Goal: Task Accomplishment & Management: Complete application form

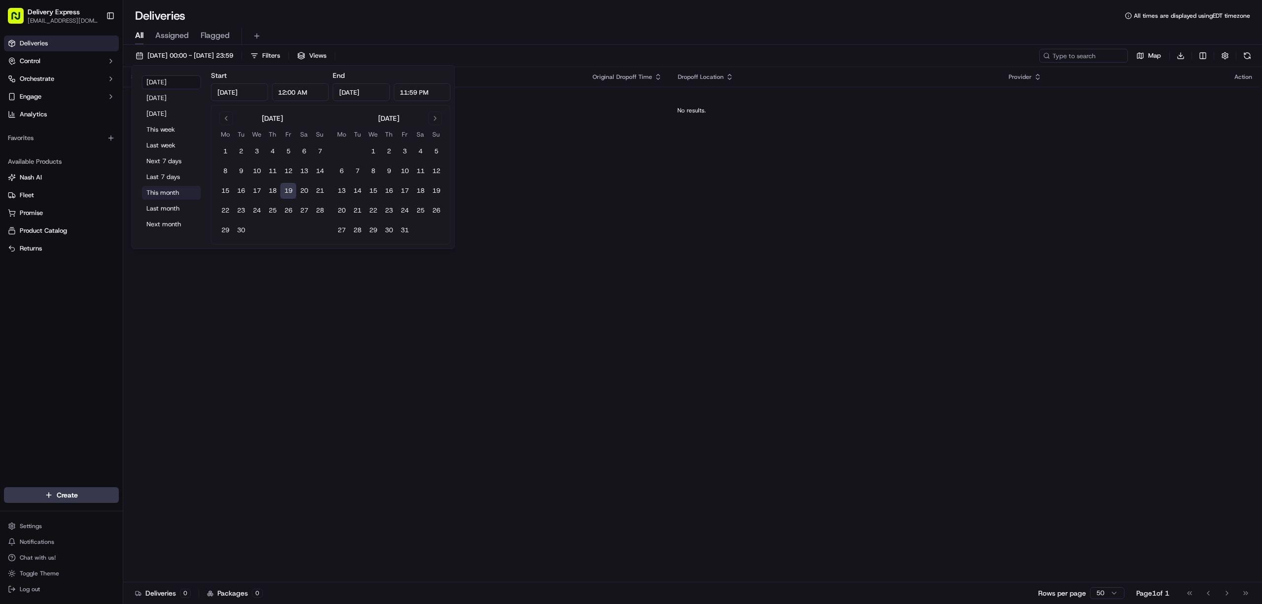
click at [172, 189] on button "This month" at bounding box center [171, 193] width 59 height 14
type input "Sep 1, 2025"
type input "Sep 30, 2025"
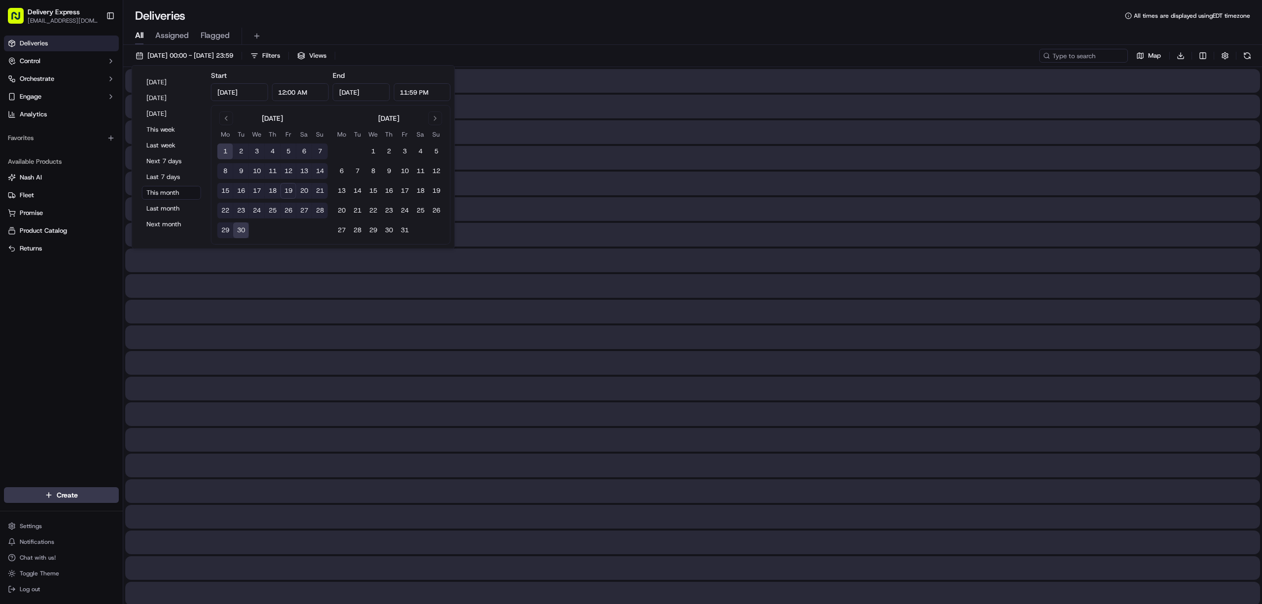
click at [663, 27] on div "All Assigned Flagged" at bounding box center [692, 34] width 1139 height 21
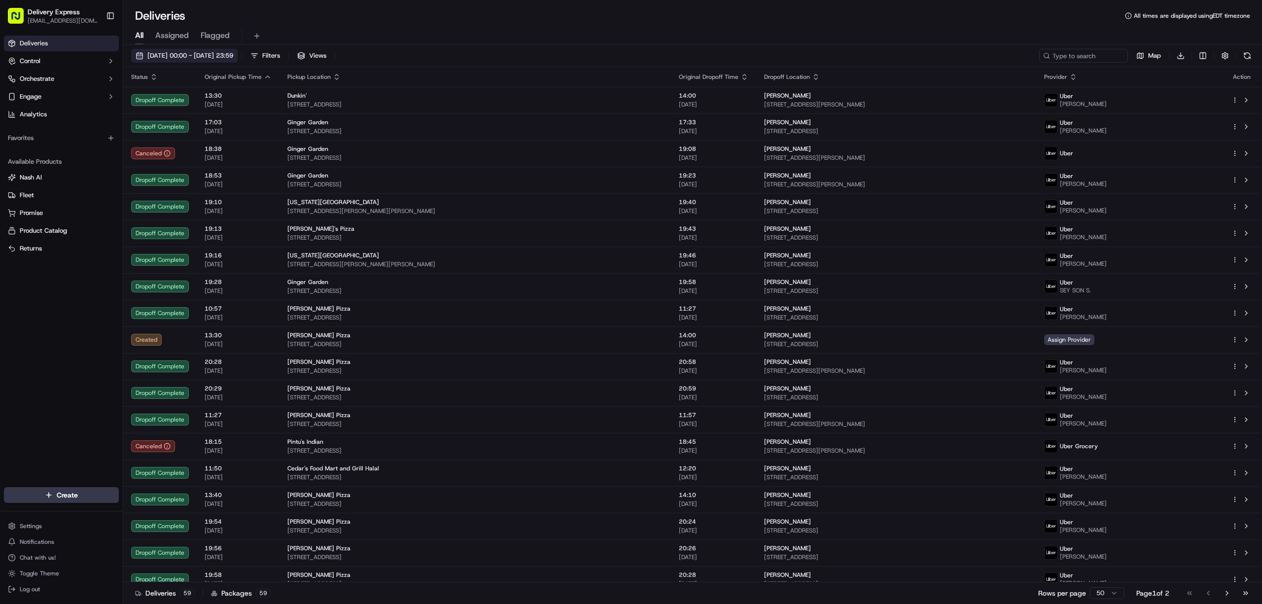
click at [137, 54] on button "01/09/2025 00:00 - 30/09/2025 23:59" at bounding box center [184, 56] width 106 height 14
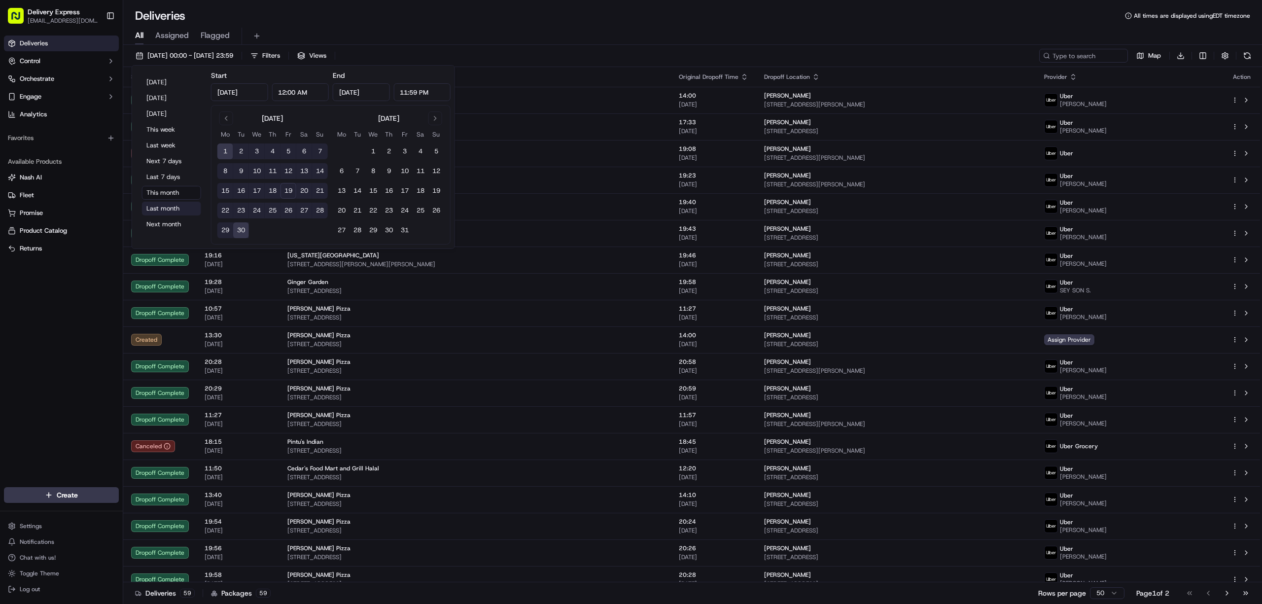
click at [158, 205] on button "Last month" at bounding box center [171, 209] width 59 height 14
type input "Aug 1, 2025"
type input "Aug 31, 2025"
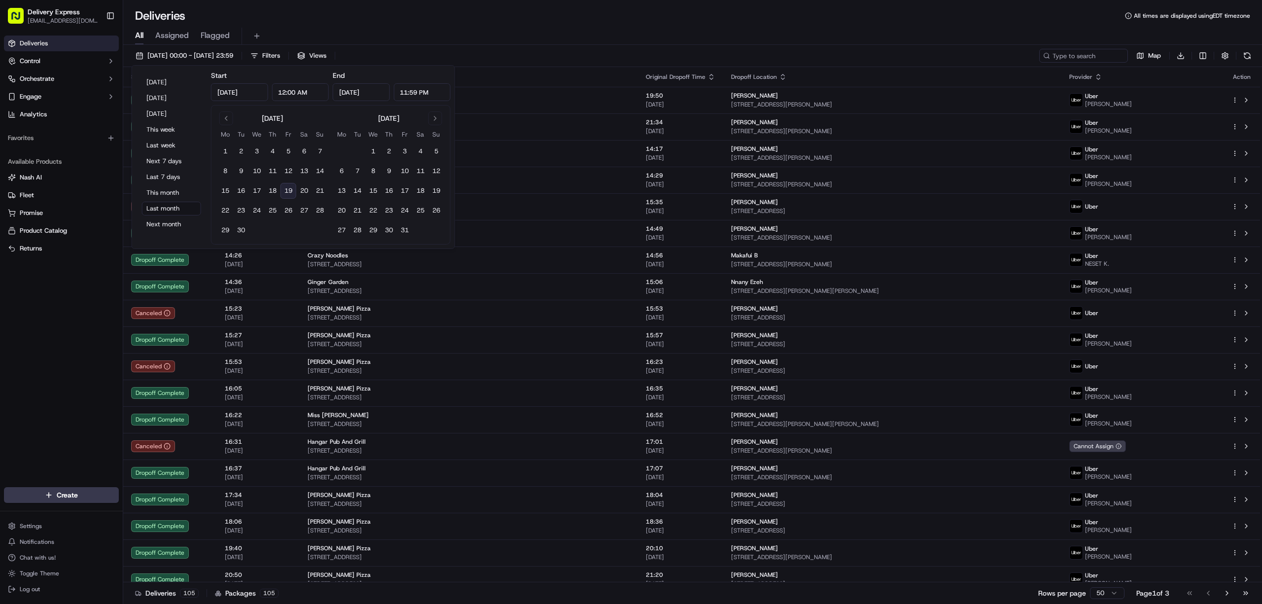
click at [614, 29] on div "All Assigned Flagged" at bounding box center [692, 36] width 1139 height 17
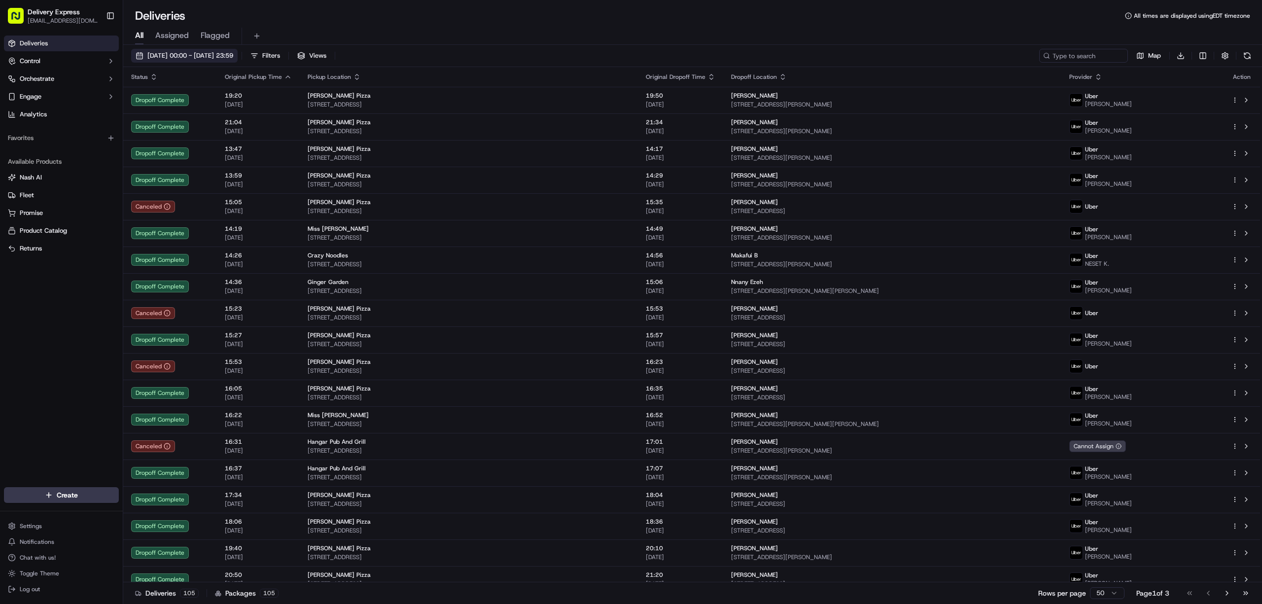
click at [139, 54] on button "01/08/2025 00:00 - 31/08/2025 23:59" at bounding box center [184, 56] width 106 height 14
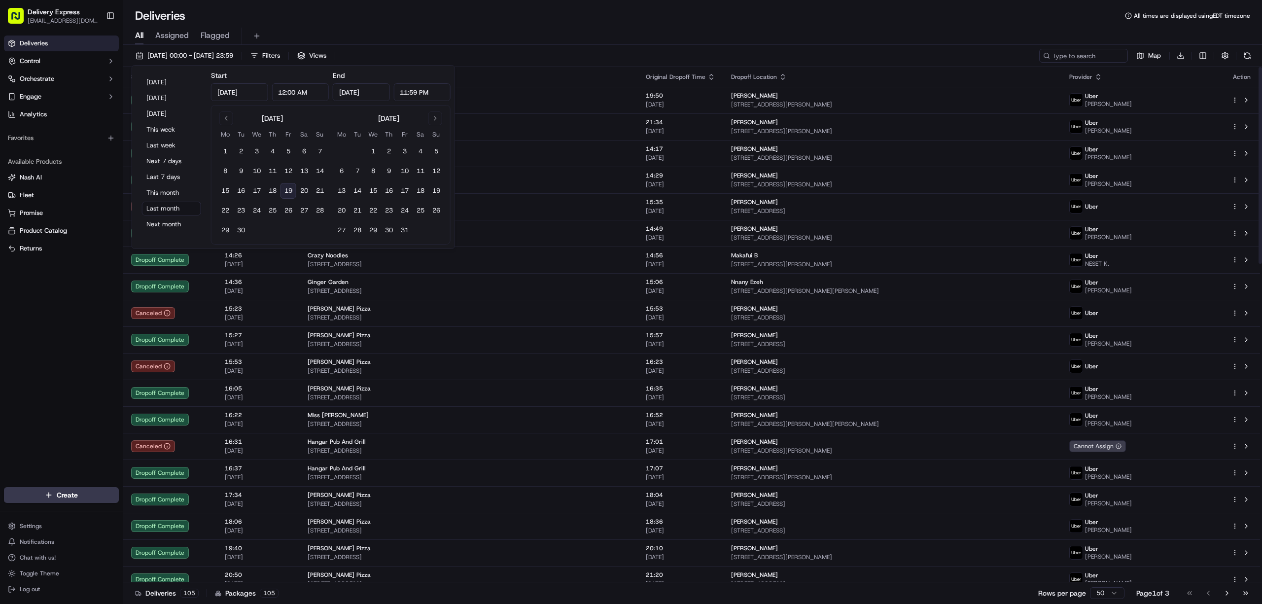
click at [62, 312] on div "Deliveries Control Orchestrate Engage Analytics Favorites Available Products Na…" at bounding box center [61, 256] width 123 height 448
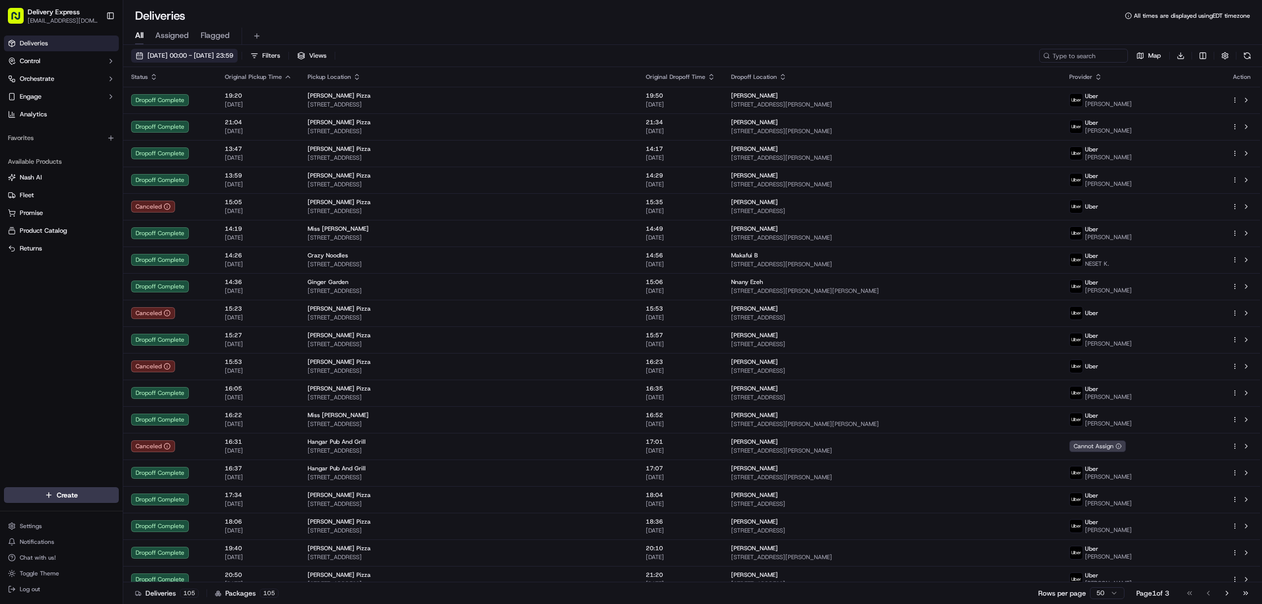
click at [137, 56] on button "01/08/2025 00:00 - 31/08/2025 23:59" at bounding box center [184, 56] width 106 height 14
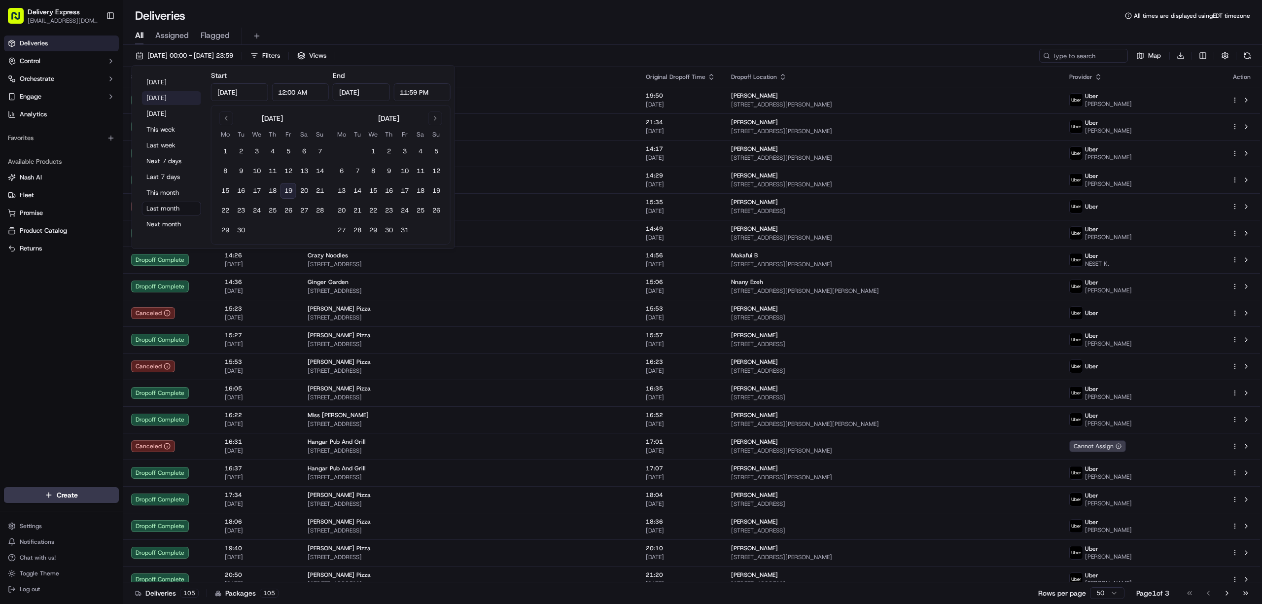
click at [166, 99] on button "Yesterday" at bounding box center [171, 98] width 59 height 14
type input "Sep 18, 2025"
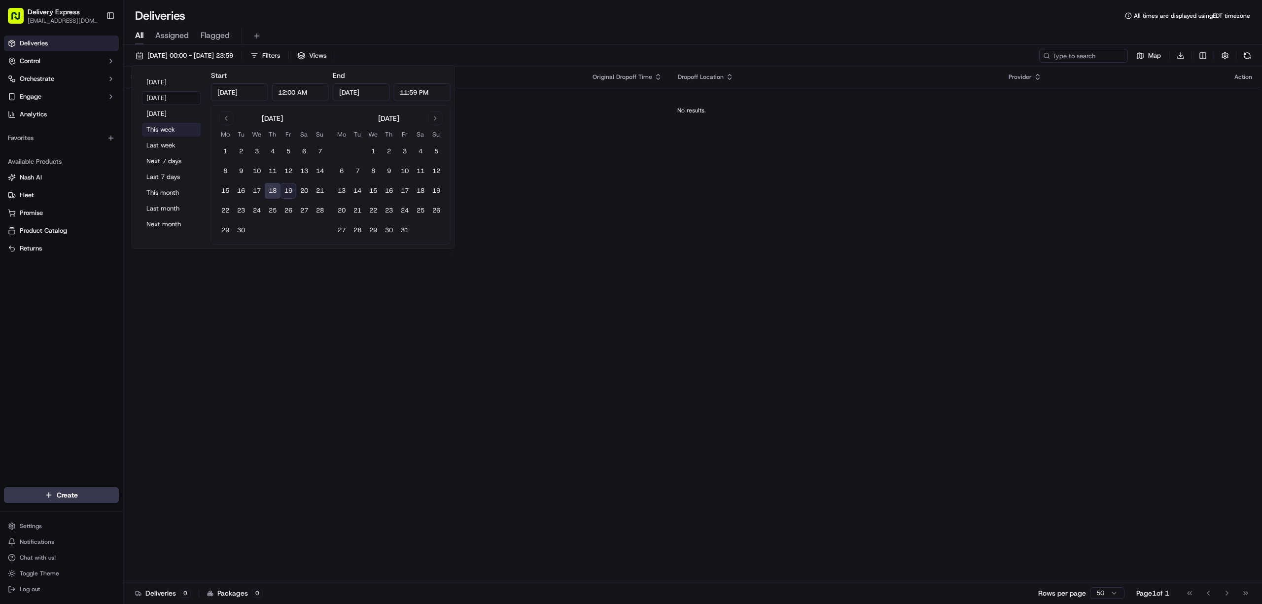
click at [156, 125] on button "This week" at bounding box center [171, 130] width 59 height 14
type input "Sep 15, 2025"
type input "Sep 21, 2025"
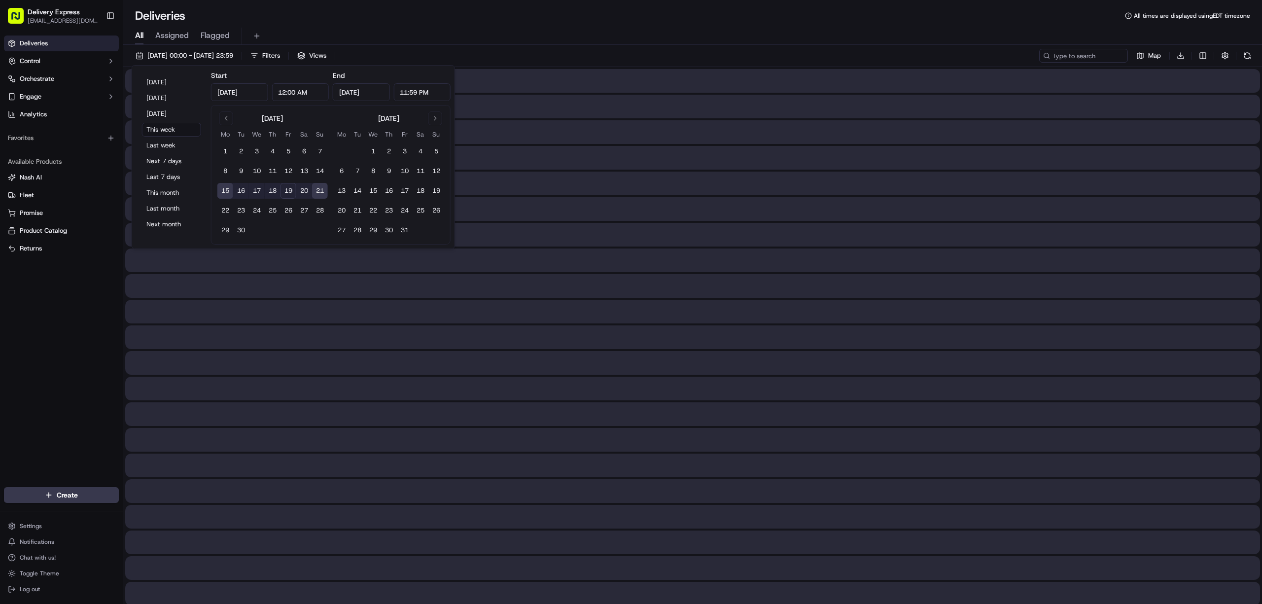
click at [481, 22] on div "Deliveries All times are displayed using EDT timezone" at bounding box center [692, 16] width 1139 height 16
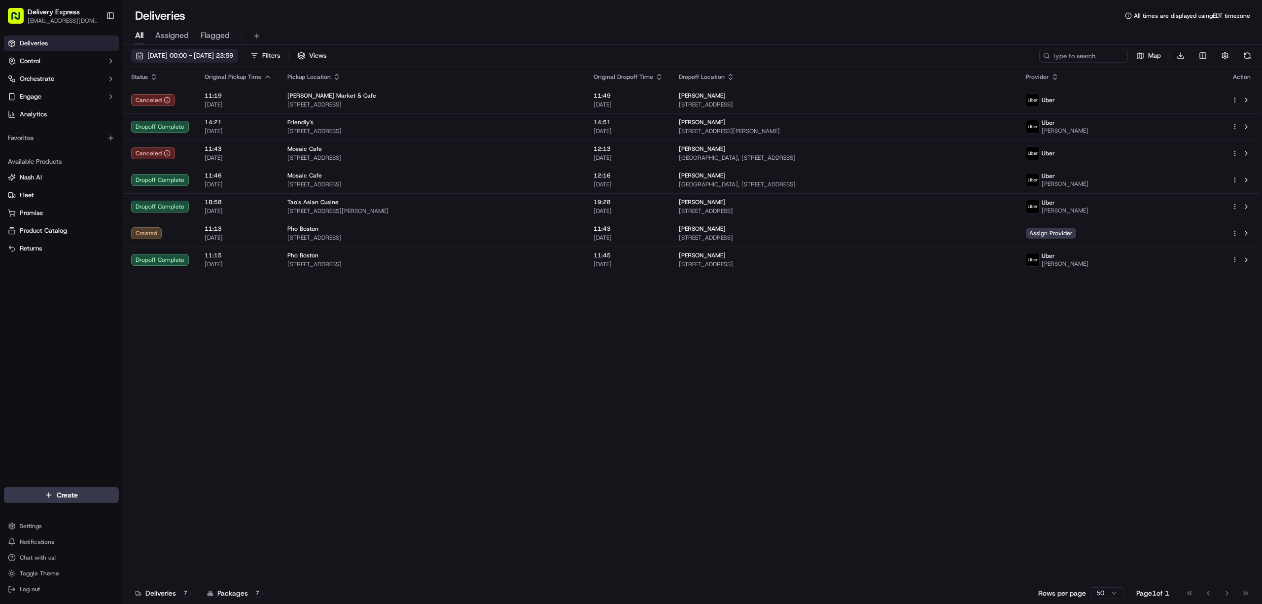
click at [139, 54] on button "15/09/2025 00:00 - 21/09/2025 23:59" at bounding box center [184, 56] width 106 height 14
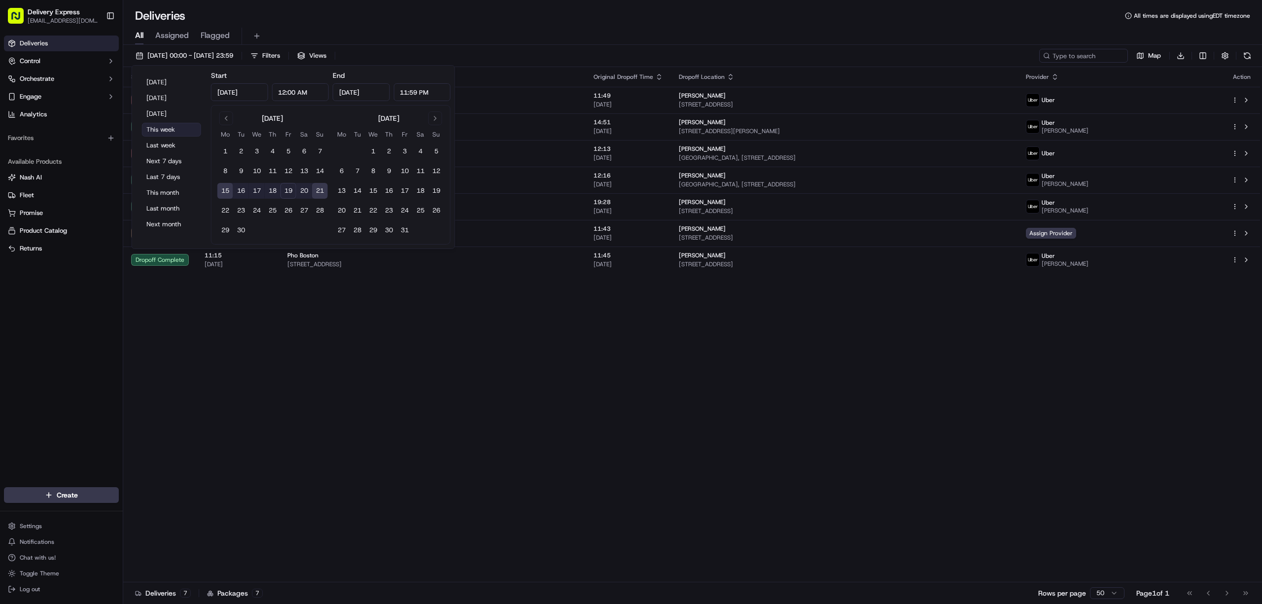
click at [162, 129] on button "This week" at bounding box center [171, 130] width 59 height 14
click at [154, 142] on button "Last week" at bounding box center [171, 146] width 59 height 14
type input "Sep 8, 2025"
type input "Sep 14, 2025"
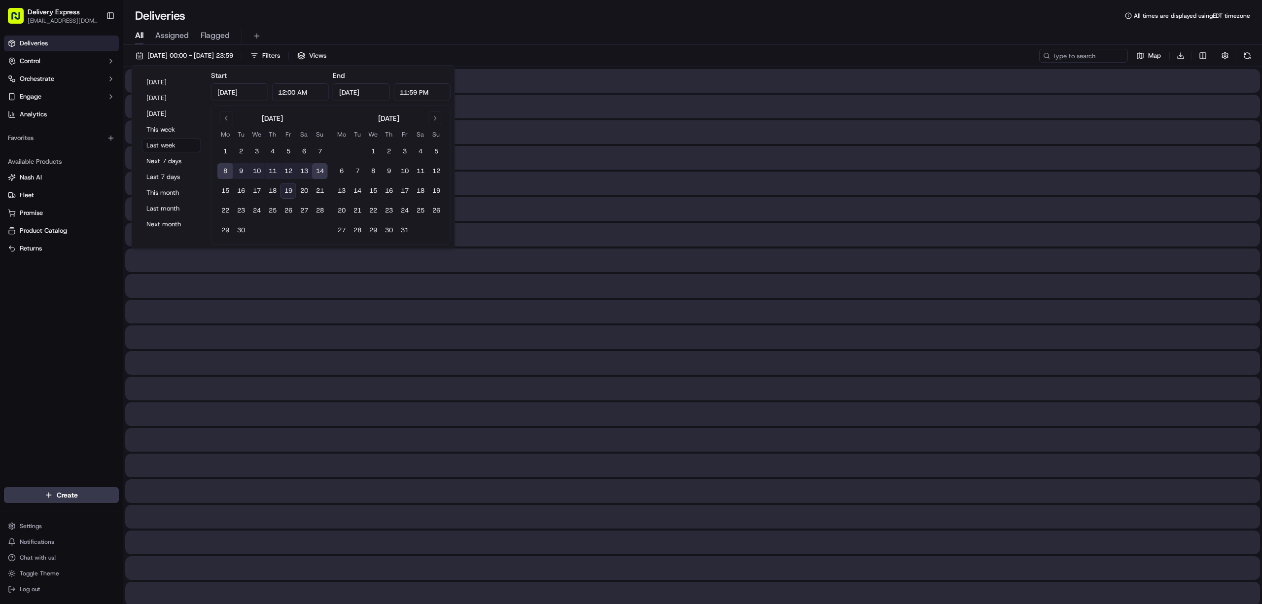
click at [551, 33] on div "All Assigned Flagged" at bounding box center [692, 36] width 1139 height 17
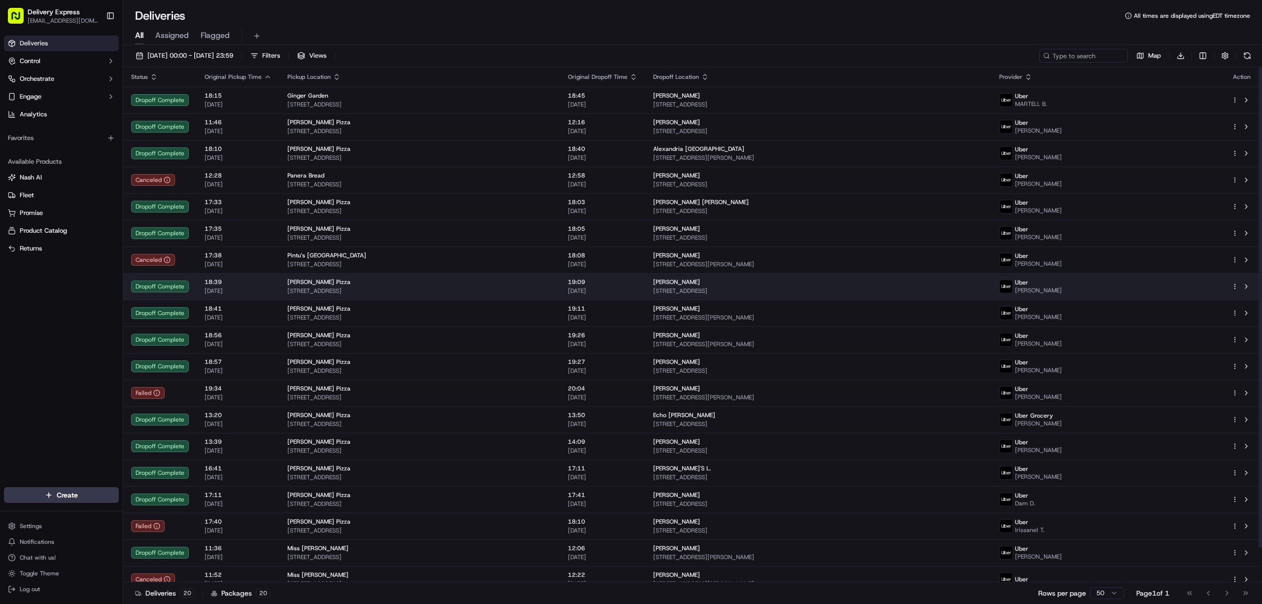
click at [1234, 286] on html "Delivery Express delex01108@yahoo.com Toggle Sidebar Deliveries Control Orchest…" at bounding box center [631, 302] width 1262 height 604
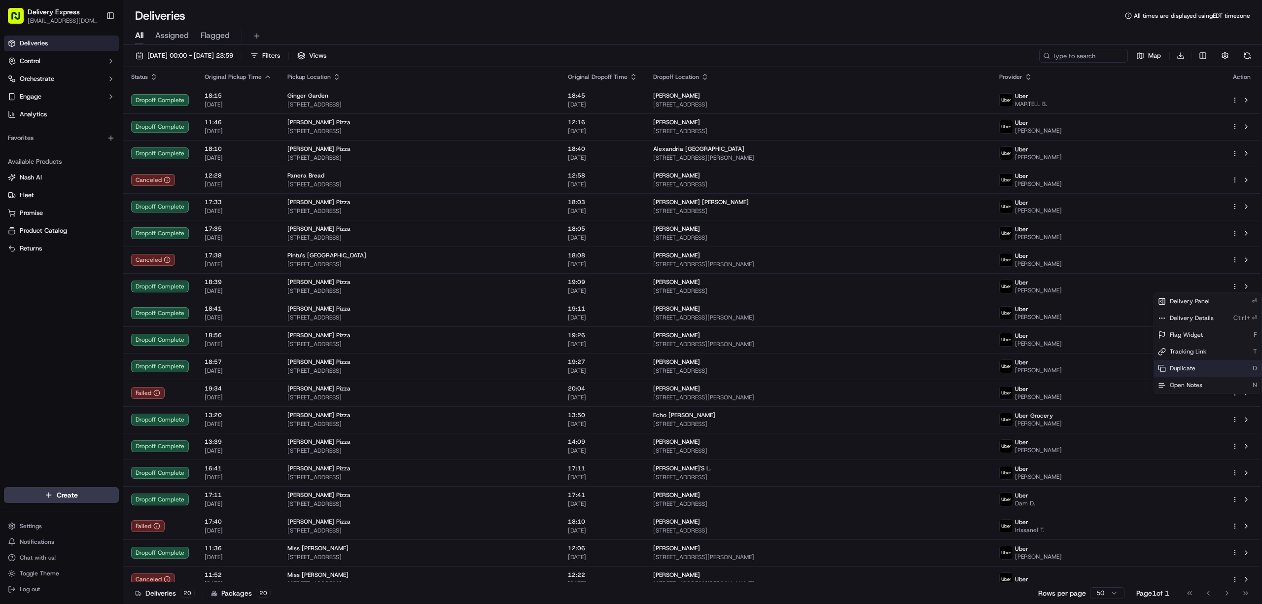
click at [1199, 371] on div "Duplicate D" at bounding box center [1207, 368] width 107 height 17
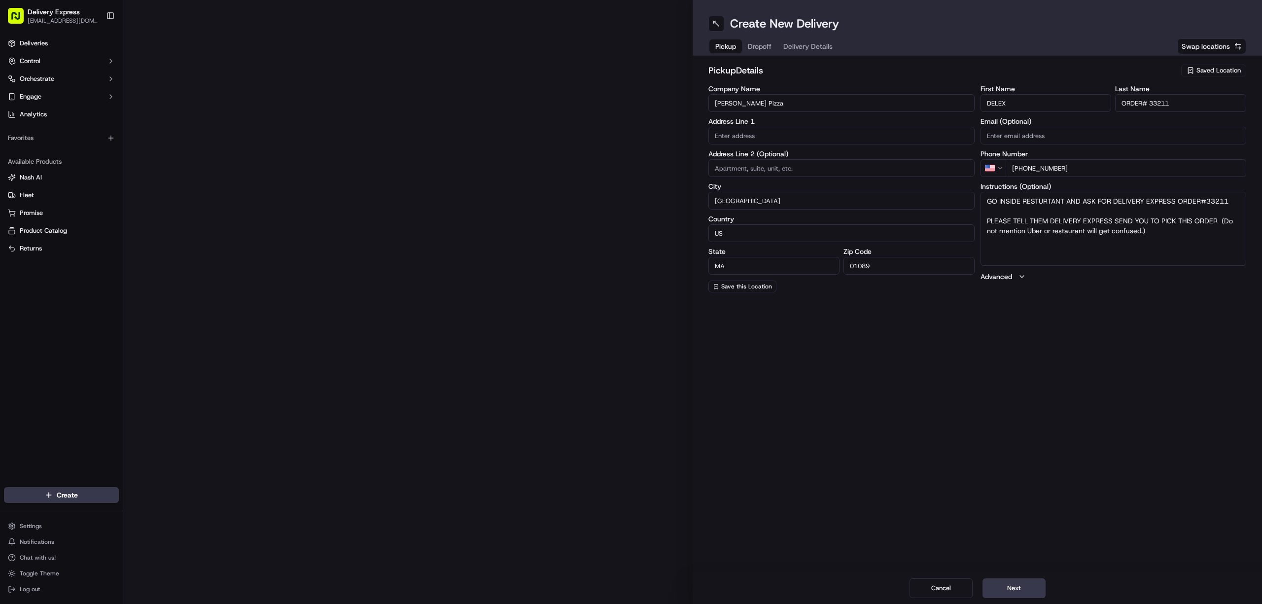
type input "[STREET_ADDRESS]"
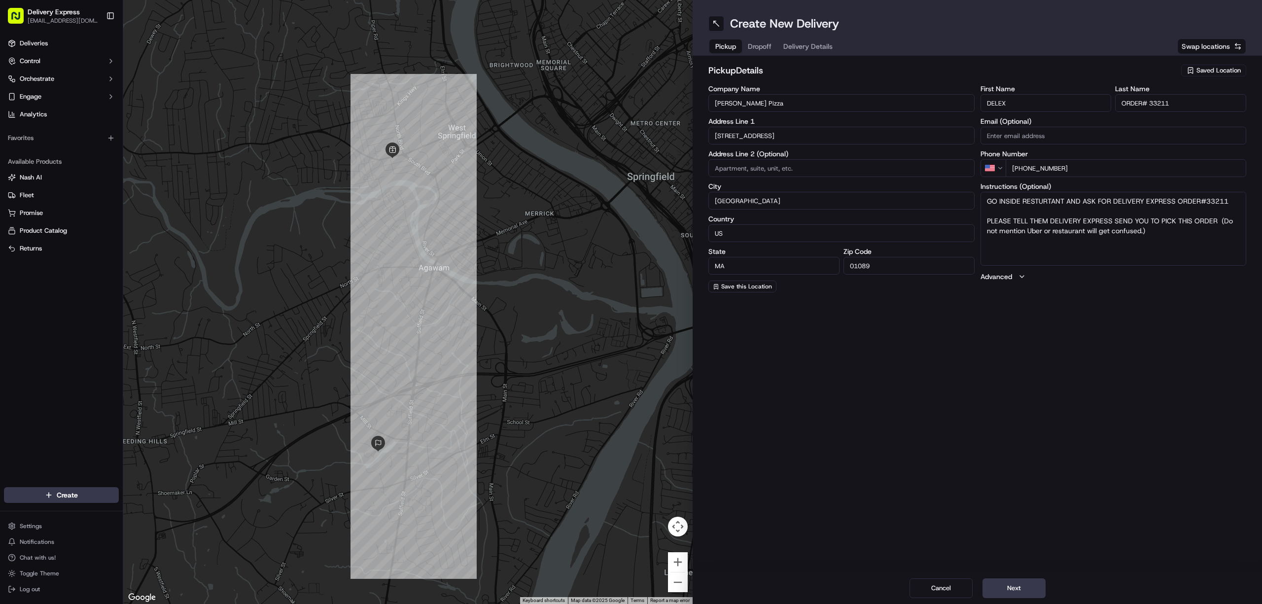
click at [767, 100] on input "[PERSON_NAME] Pizza" at bounding box center [841, 103] width 266 height 18
click at [742, 110] on input "Company Name" at bounding box center [841, 103] width 266 height 18
paste input "[PERSON_NAME] and [PERSON_NAME]'s"
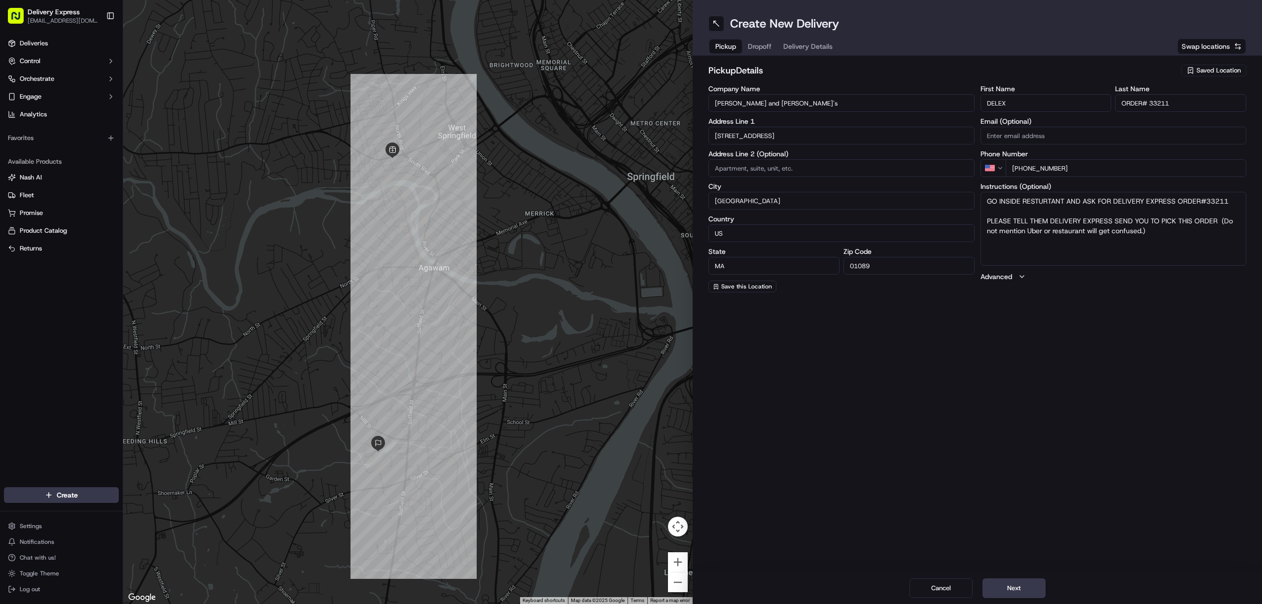
type input "[PERSON_NAME] and [PERSON_NAME]'s"
click at [776, 140] on input "[STREET_ADDRESS]" at bounding box center [841, 136] width 266 height 18
click at [766, 138] on input "text" at bounding box center [841, 136] width 266 height 18
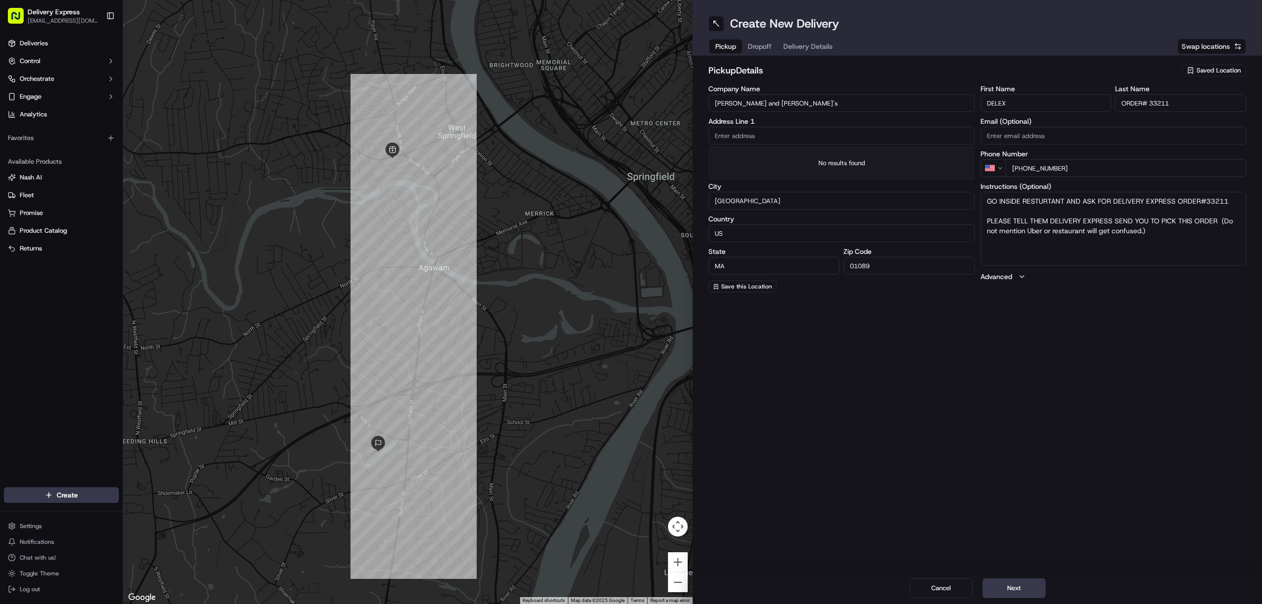
paste input "[STREET_ADDRESS]"
click at [782, 157] on div "[STREET_ADDRESS]" at bounding box center [841, 156] width 261 height 15
type input "[STREET_ADDRESS]"
type input "[GEOGRAPHIC_DATA]"
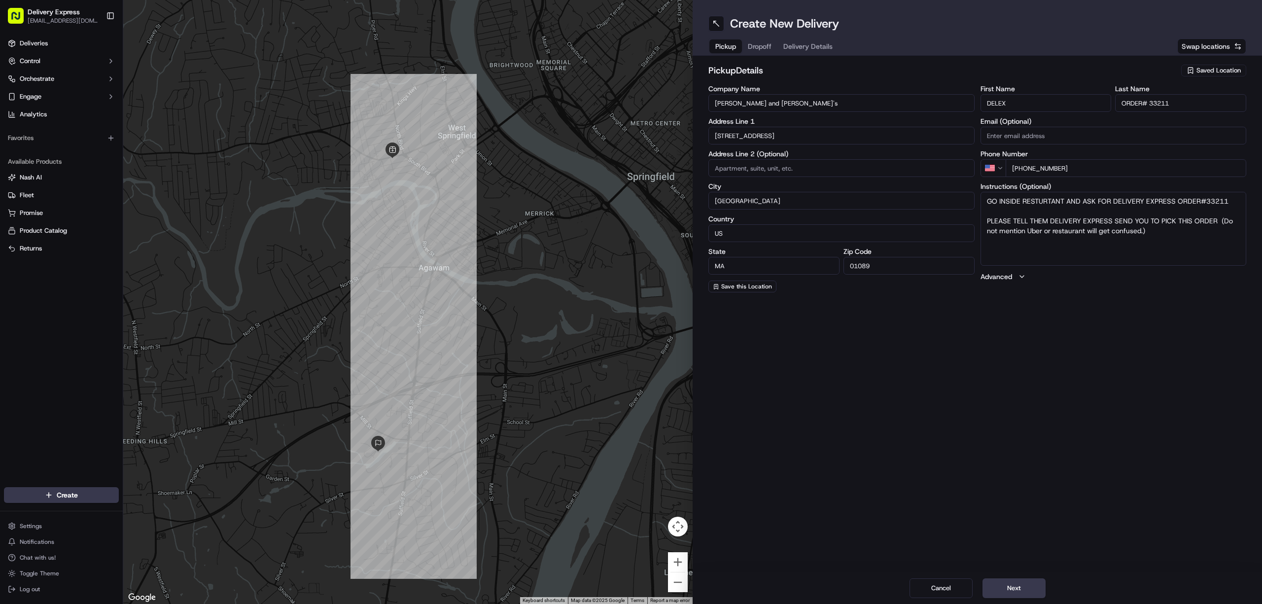
type input "01060"
type input "[STREET_ADDRESS]"
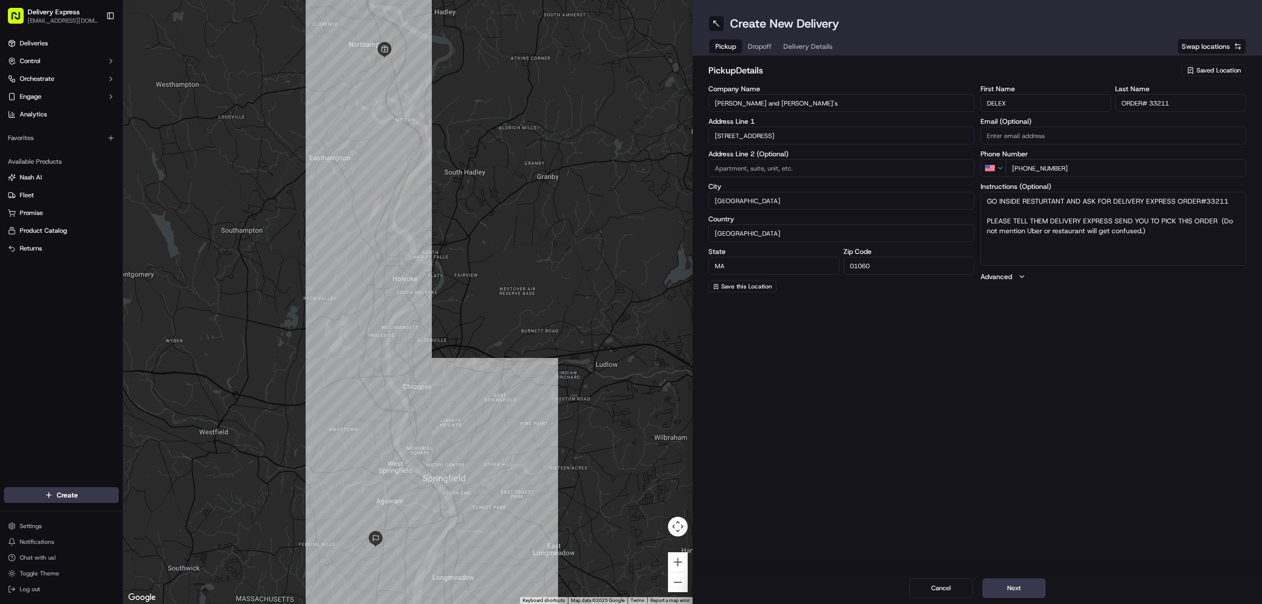
drag, startPoint x: 1150, startPoint y: 104, endPoint x: 1203, endPoint y: 105, distance: 52.7
click at [1203, 105] on input "ORDER# 33211" at bounding box center [1180, 103] width 131 height 18
paste input "5784"
type input "ORDER# 5784"
drag, startPoint x: 1205, startPoint y: 200, endPoint x: 1228, endPoint y: 201, distance: 23.7
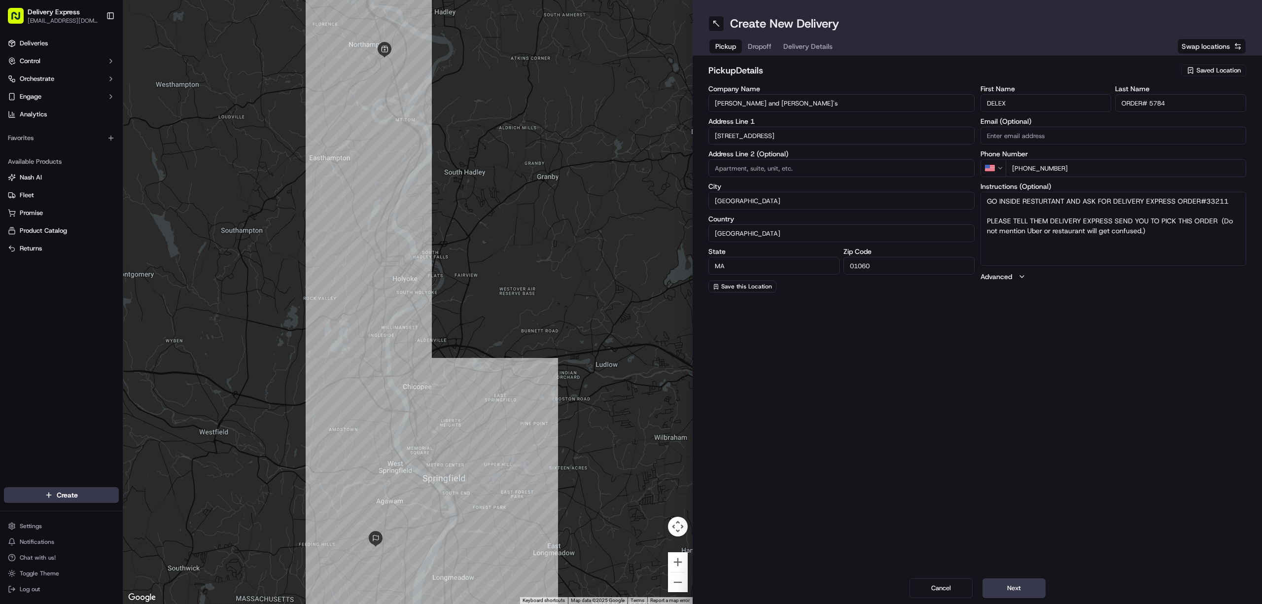
click at [1228, 201] on textarea "GO INSIDE RESTURTANT AND ASK FOR DELIVERY EXPRESS ORDER#33211 PLEASE TELL THEM …" at bounding box center [1113, 229] width 266 height 74
paste textarea "5784"
type textarea "GO INSIDE RESTURTANT AND ASK FOR DELIVERY EXPRESS ORDER#5784 PLEASE TELL THEM D…"
click at [763, 42] on span "Dropoff" at bounding box center [760, 46] width 24 height 10
click at [1049, 99] on input "[PERSON_NAME]" at bounding box center [1045, 103] width 131 height 18
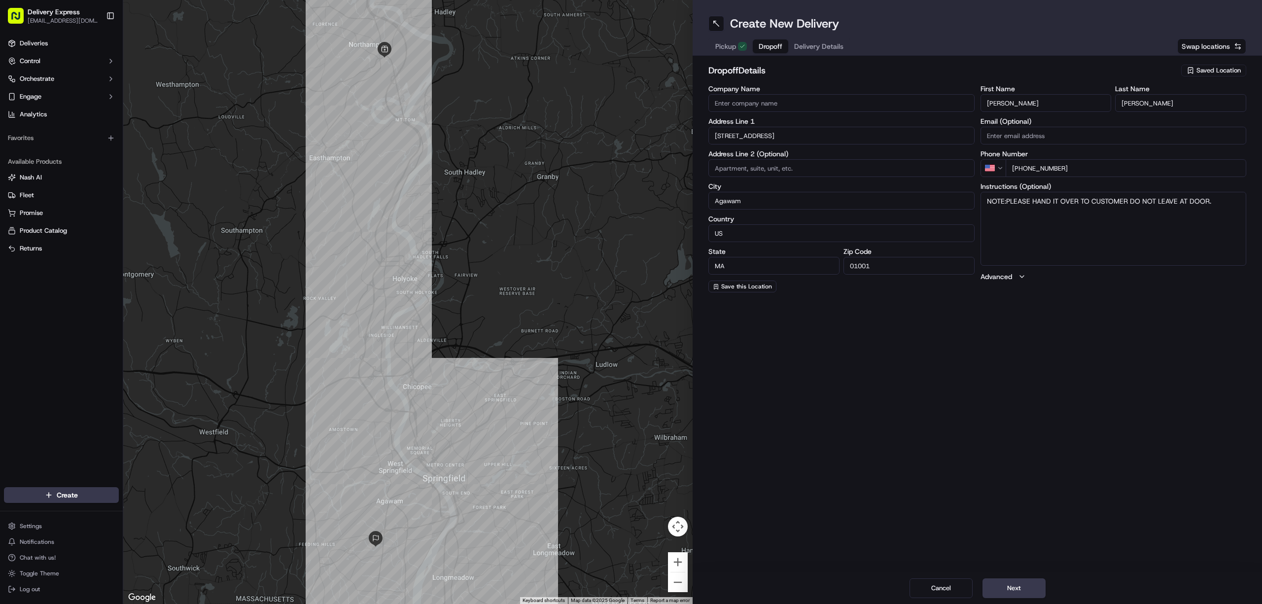
click at [1049, 99] on input "[PERSON_NAME]" at bounding box center [1045, 103] width 131 height 18
click at [1158, 97] on input "[PERSON_NAME]" at bounding box center [1180, 103] width 131 height 18
click at [1153, 105] on input "[PERSON_NAME]" at bounding box center [1180, 103] width 131 height 18
click at [793, 138] on input "[STREET_ADDRESS]" at bounding box center [841, 136] width 266 height 18
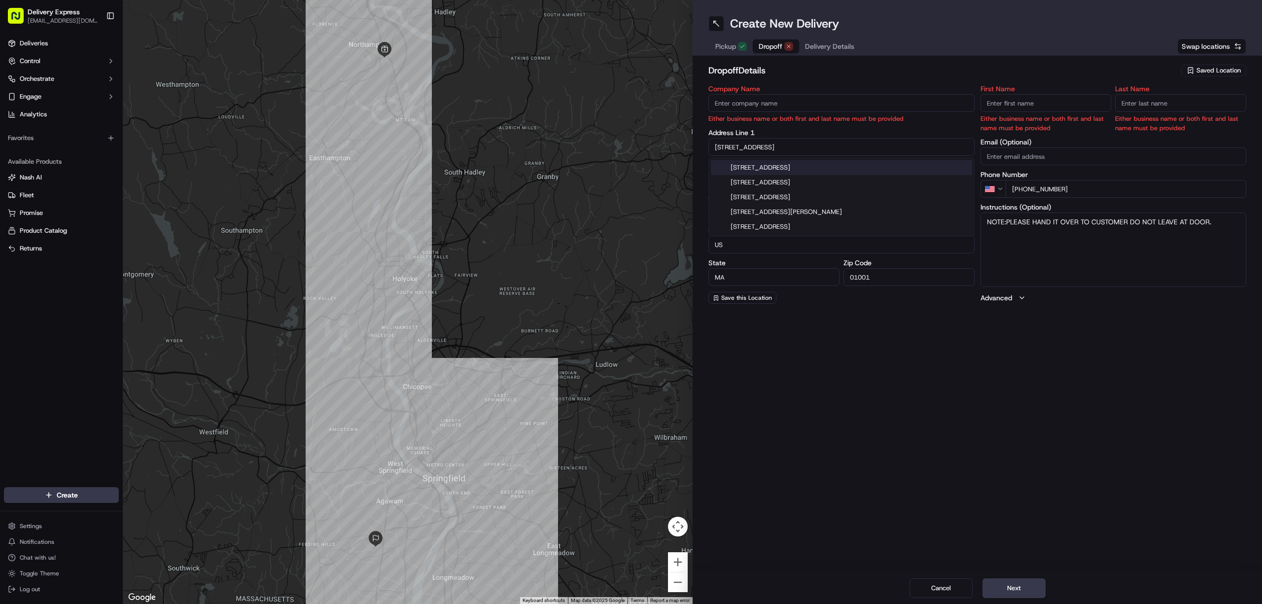
click at [793, 138] on input "[STREET_ADDRESS]" at bounding box center [841, 147] width 266 height 18
click at [787, 140] on input "[STREET_ADDRESS]" at bounding box center [841, 147] width 266 height 18
click at [742, 144] on input "text" at bounding box center [841, 147] width 266 height 18
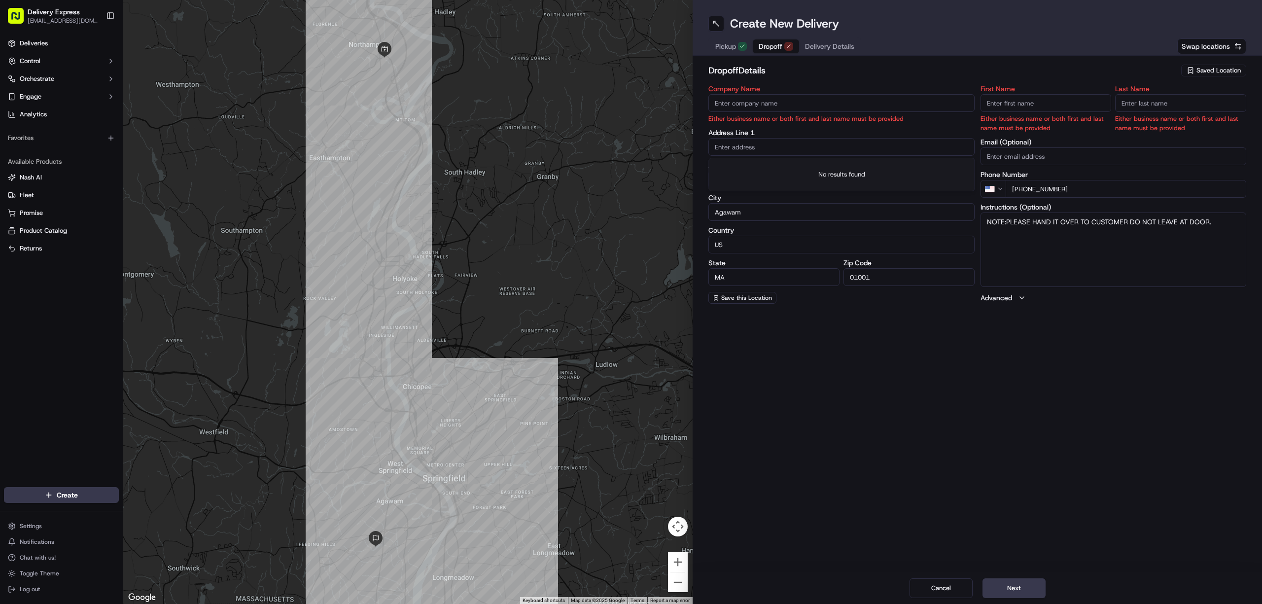
paste input "[STREET_ADDRESS]"
click at [797, 167] on div "[STREET_ADDRESS]" at bounding box center [841, 167] width 261 height 15
type input "[STREET_ADDRESS]"
type input "[GEOGRAPHIC_DATA]"
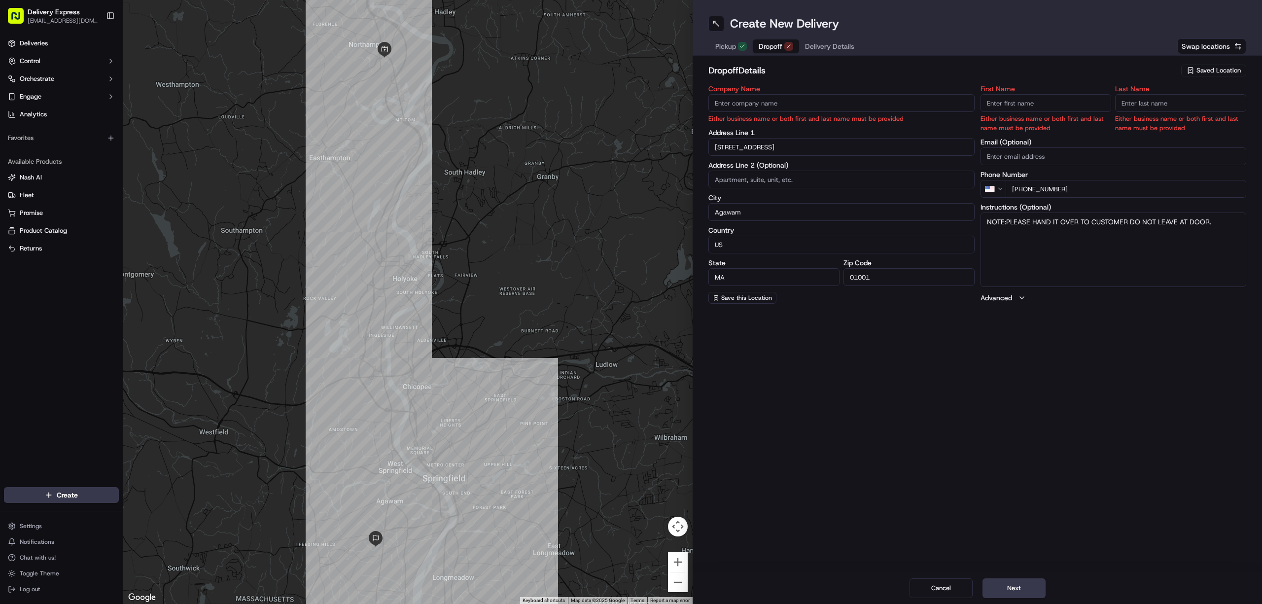
type input "01060"
type input "[STREET_ADDRESS]"
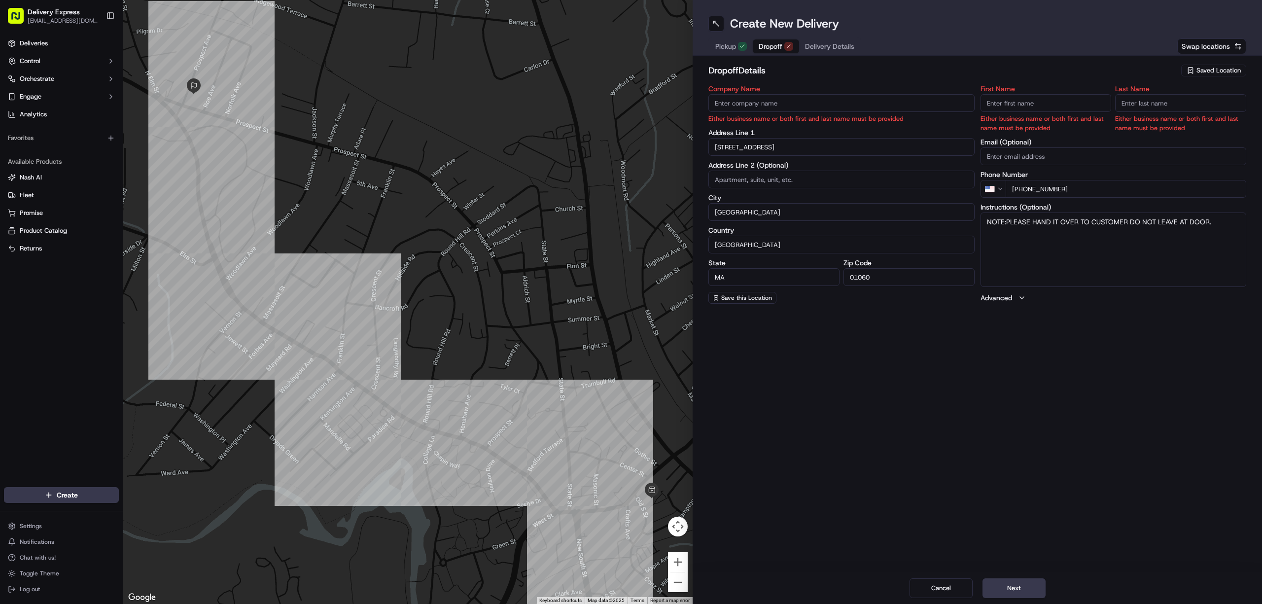
click at [1219, 216] on textarea "NOTE:PLEASE HAND IT OVER TO CUSTOMER DO NOT LEAVE AT DOOR." at bounding box center [1113, 249] width 266 height 74
paste textarea "Driveway Is On Prospect Ave Side Of House House Is [GEOGRAPHIC_DATA] On Corner …"
type textarea "NOTE:PLEASE HAND IT OVER TO CUSTOMER DO NOT LEAVE AT DOOR. Driveway Is On Prosp…"
click at [1004, 105] on input "First Name" at bounding box center [1045, 103] width 131 height 18
paste input "[PERSON_NAME]"
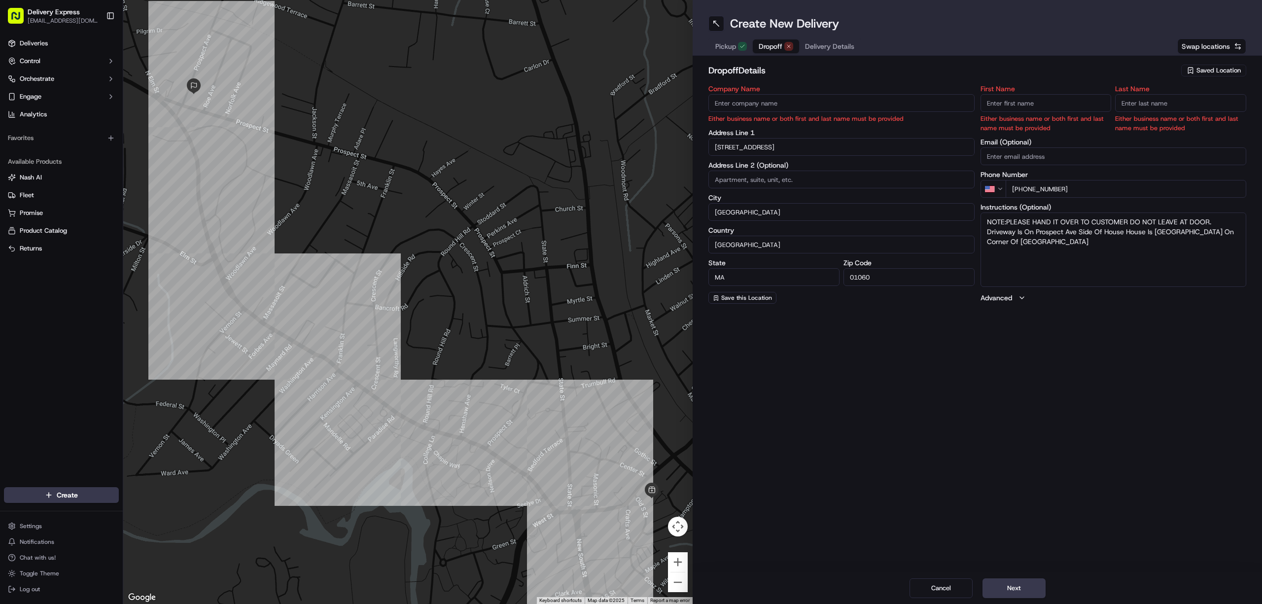
type input "[PERSON_NAME]"
drag, startPoint x: 1006, startPoint y: 104, endPoint x: 1028, endPoint y: 101, distance: 21.3
click at [1028, 101] on input "First Name" at bounding box center [1045, 103] width 131 height 18
click at [1011, 102] on input "First Name" at bounding box center [1045, 103] width 131 height 18
paste input "[PERSON_NAME]"
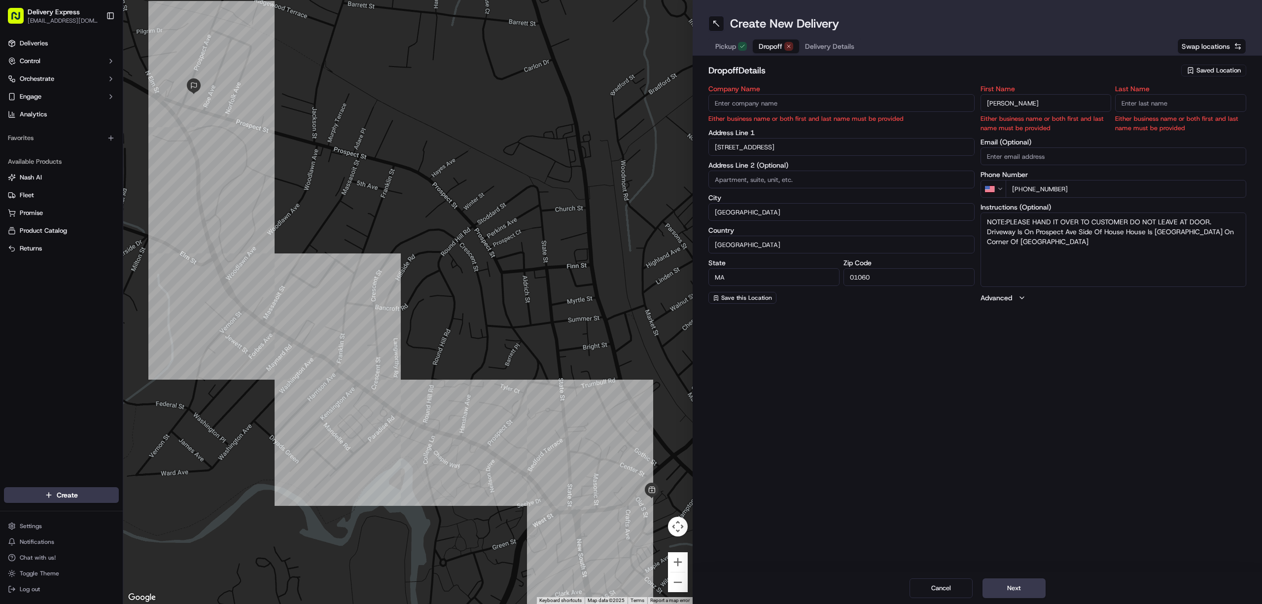
drag, startPoint x: 1006, startPoint y: 105, endPoint x: 1034, endPoint y: 107, distance: 27.1
click at [1034, 107] on input "[PERSON_NAME]" at bounding box center [1045, 103] width 131 height 18
type input "[PERSON_NAME]"
click at [1146, 107] on input "Last Name" at bounding box center [1180, 103] width 131 height 18
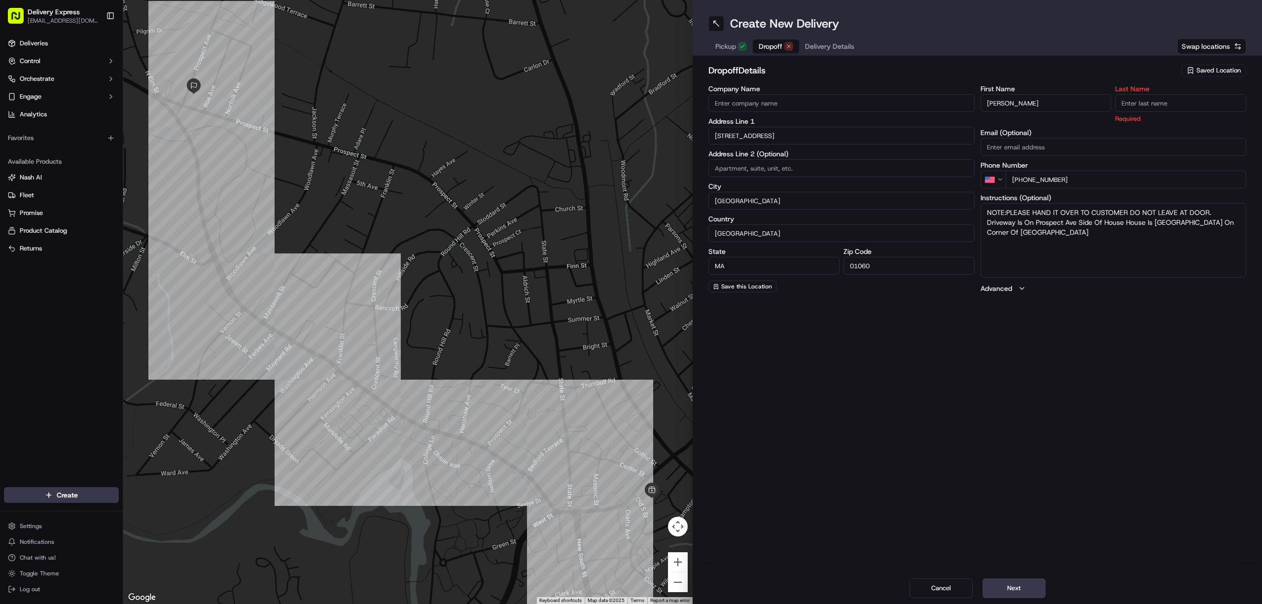
paste input "[PERSON_NAME]"
type input "[PERSON_NAME]"
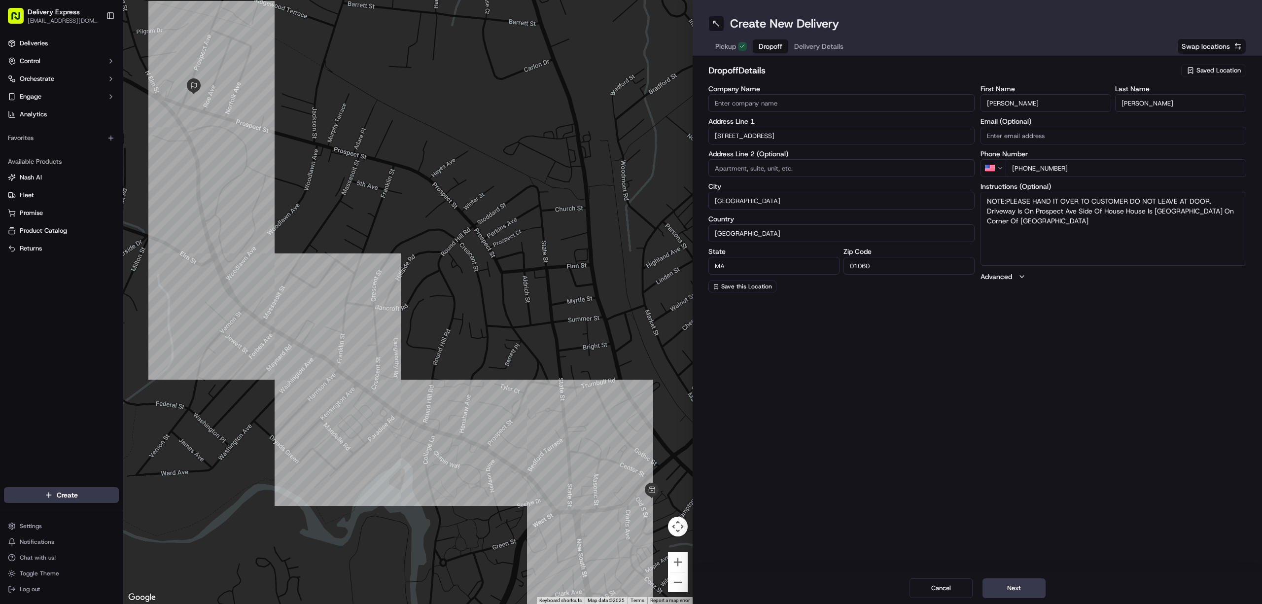
drag, startPoint x: 1006, startPoint y: 101, endPoint x: 1030, endPoint y: 108, distance: 24.3
click at [1030, 108] on input "[PERSON_NAME]" at bounding box center [1045, 103] width 131 height 18
type input "Carina"
click at [1094, 349] on div "Create New Delivery Pickup Dropoff Delivery Details Swap locations dropoff Deta…" at bounding box center [977, 302] width 569 height 604
click at [811, 39] on button "Delivery Details" at bounding box center [818, 46] width 61 height 14
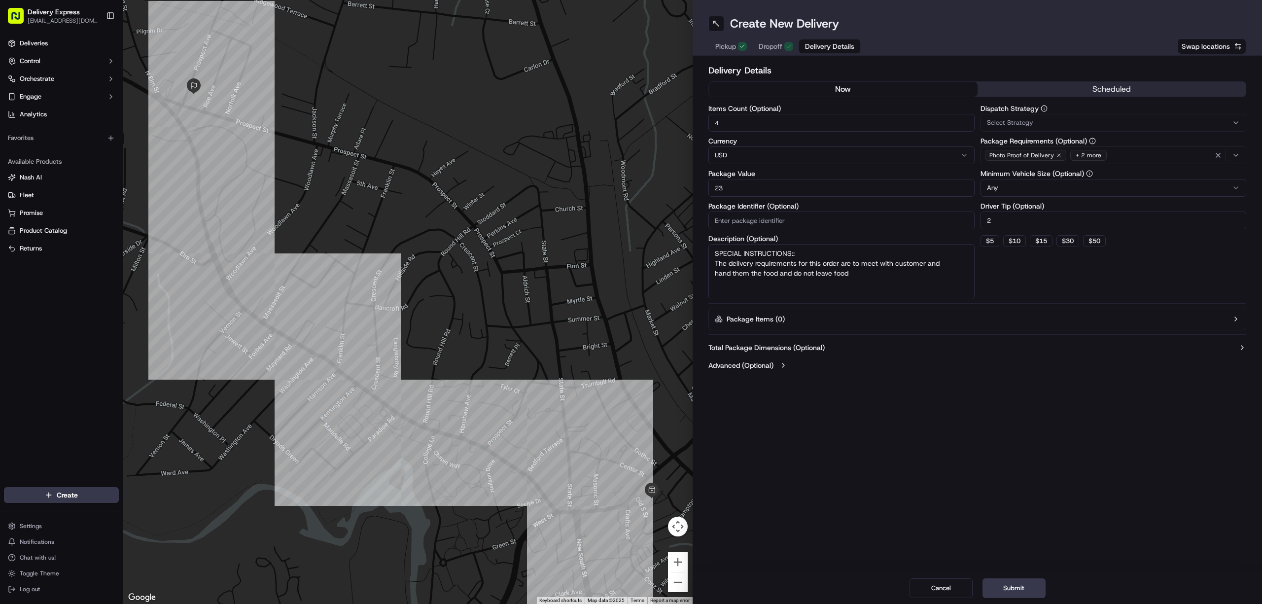
click at [745, 191] on input "23" at bounding box center [841, 188] width 266 height 18
paste input "52.60"
type input "52.60"
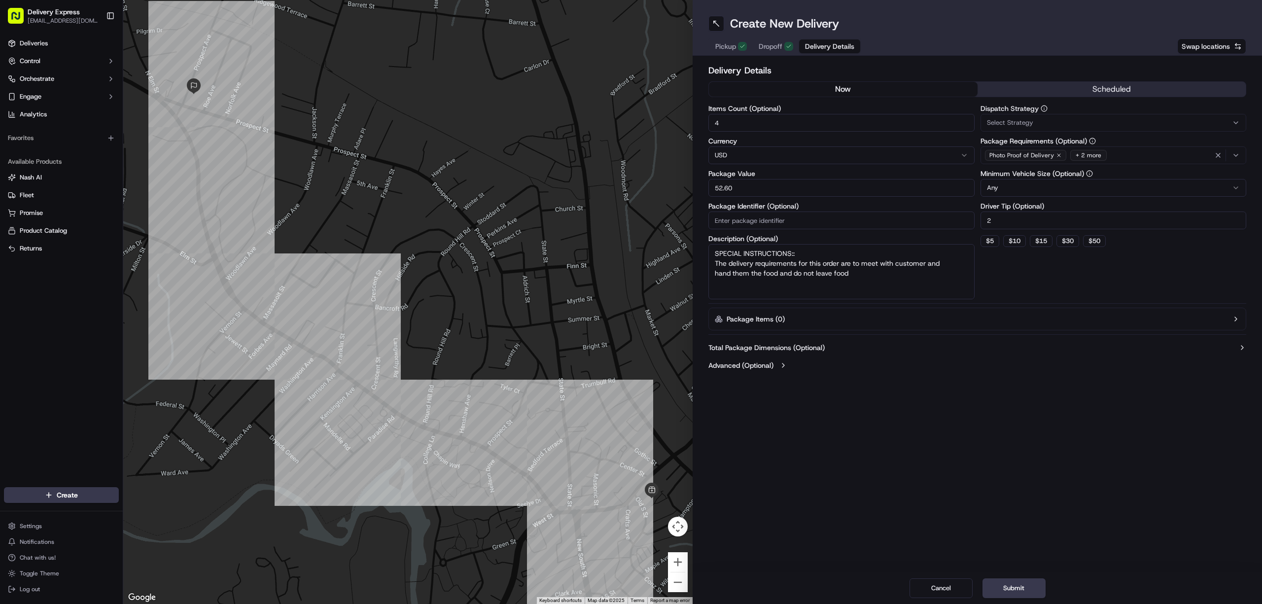
click at [748, 125] on input "4" at bounding box center [841, 123] width 266 height 18
type input "3"
click at [1003, 223] on input "2" at bounding box center [1113, 220] width 266 height 18
click at [992, 590] on button "Submit" at bounding box center [1013, 588] width 63 height 20
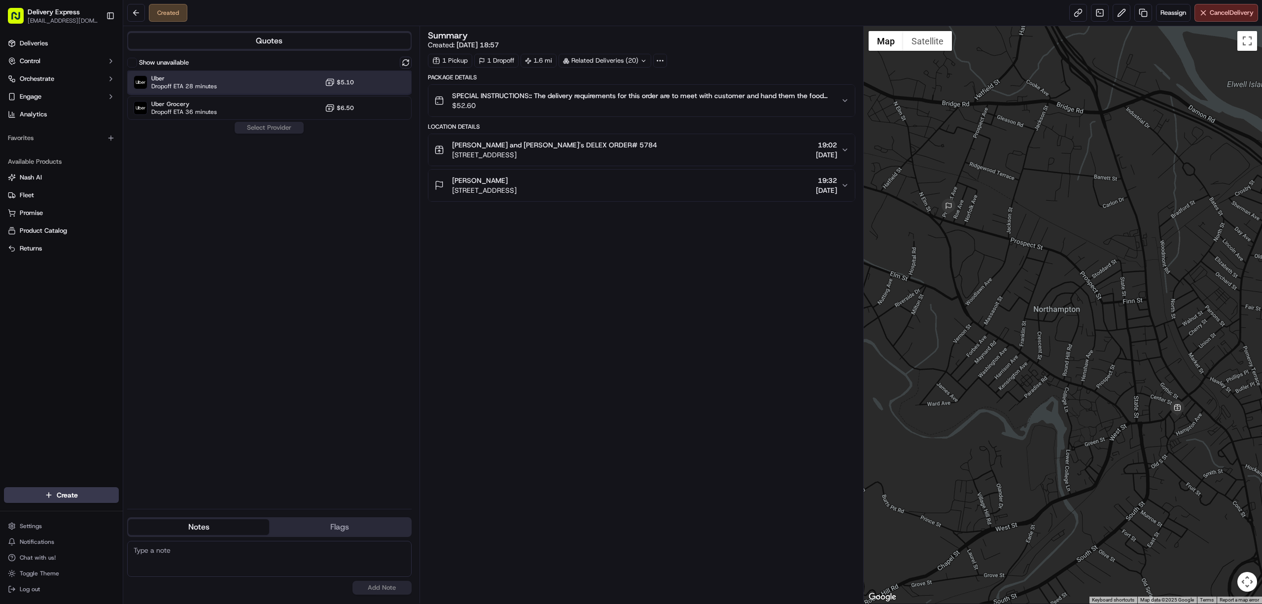
click at [241, 84] on div "Uber Dropoff ETA 28 minutes $5.10" at bounding box center [269, 82] width 284 height 24
click at [260, 125] on button "Assign Provider" at bounding box center [269, 128] width 70 height 12
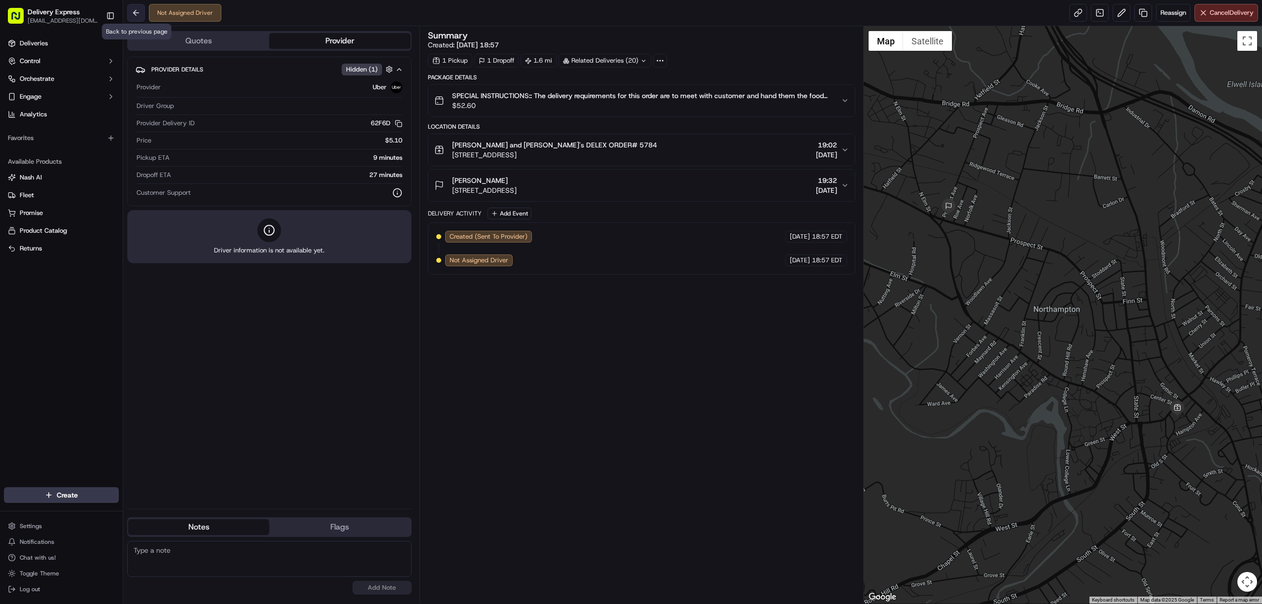
click at [138, 13] on button at bounding box center [136, 13] width 18 height 18
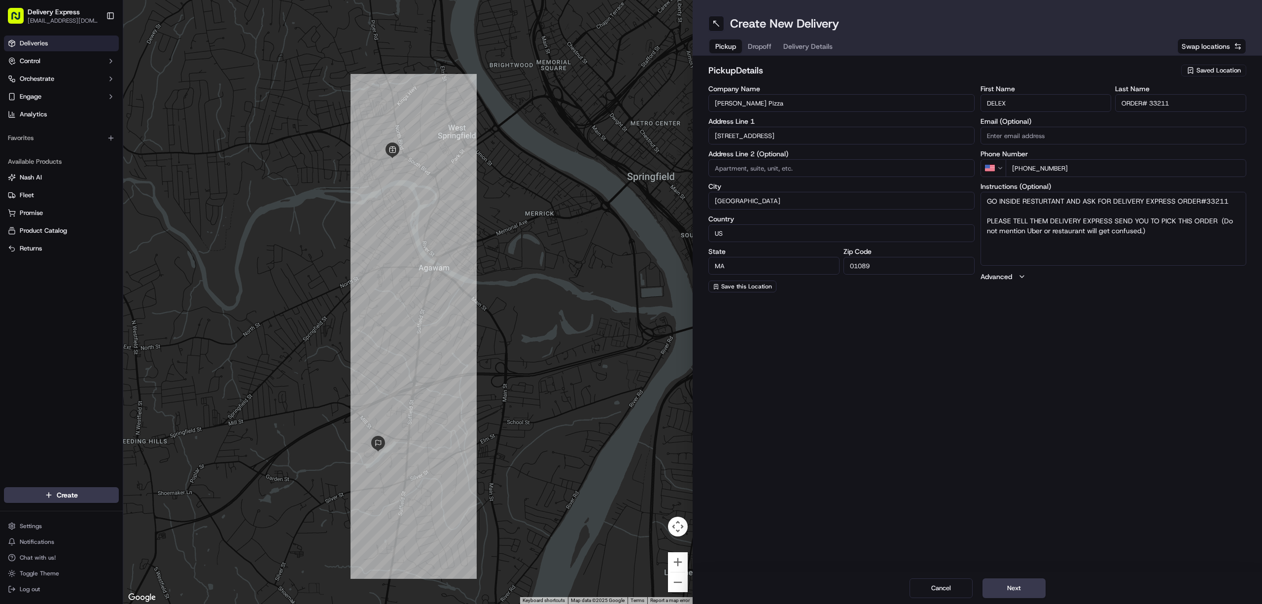
click at [46, 45] on span "Deliveries" at bounding box center [34, 43] width 28 height 9
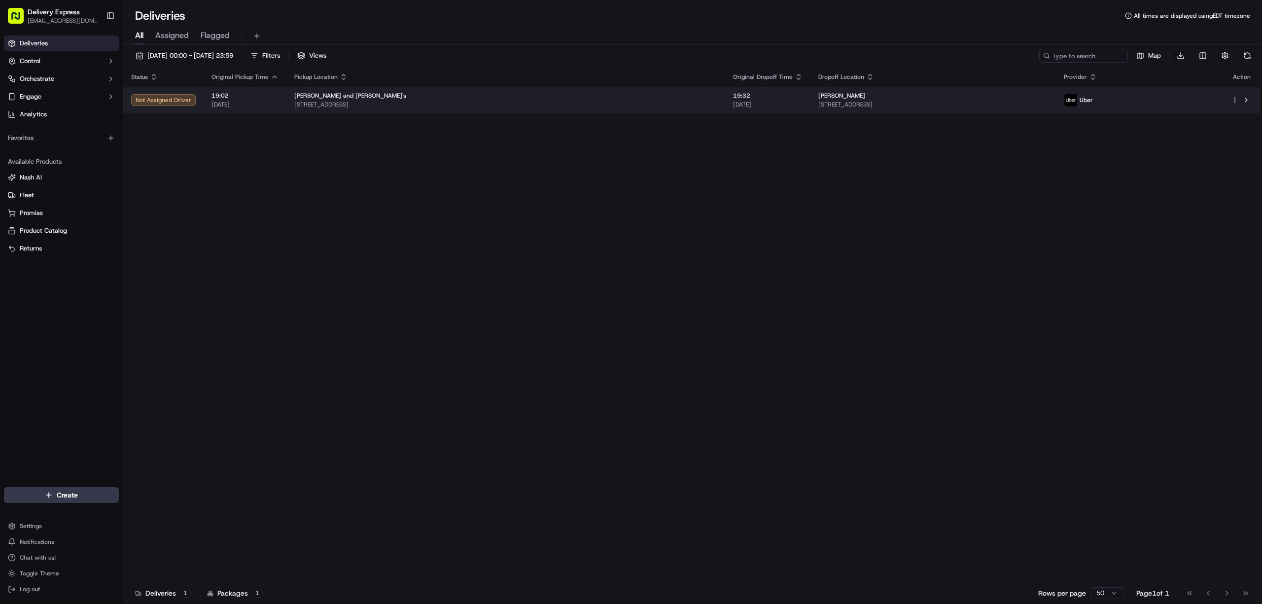
click at [501, 109] on td "[PERSON_NAME] and [PERSON_NAME]'s [STREET_ADDRESS]" at bounding box center [505, 100] width 439 height 27
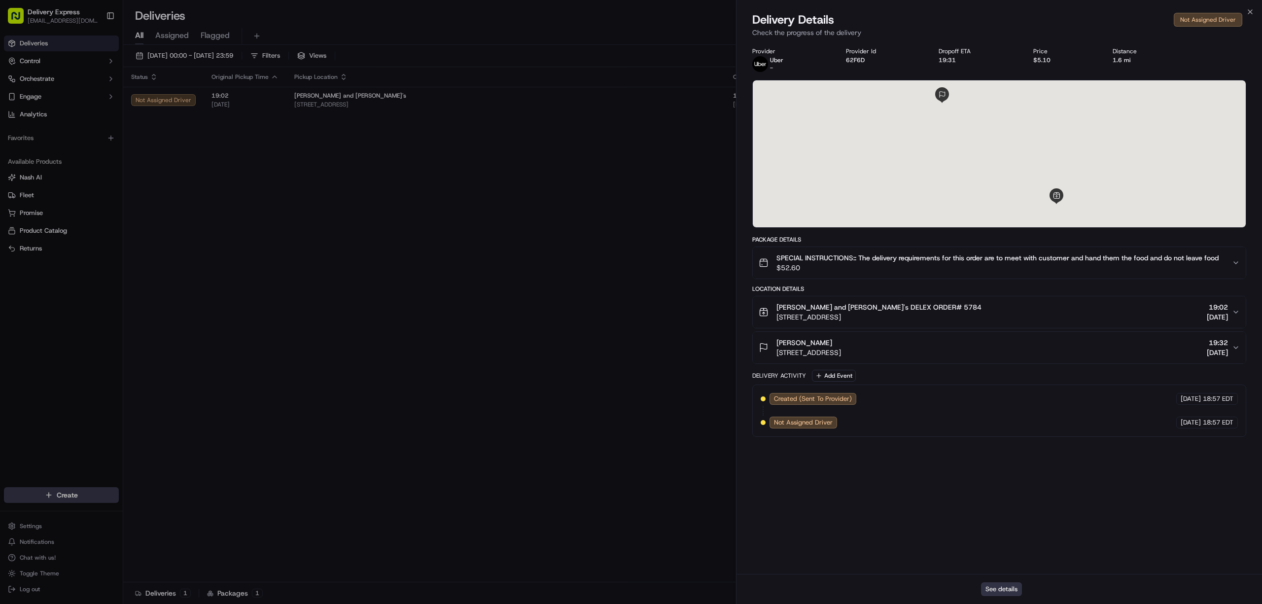
click at [1004, 590] on button "See details" at bounding box center [1001, 589] width 41 height 14
